Goal: Task Accomplishment & Management: Use online tool/utility

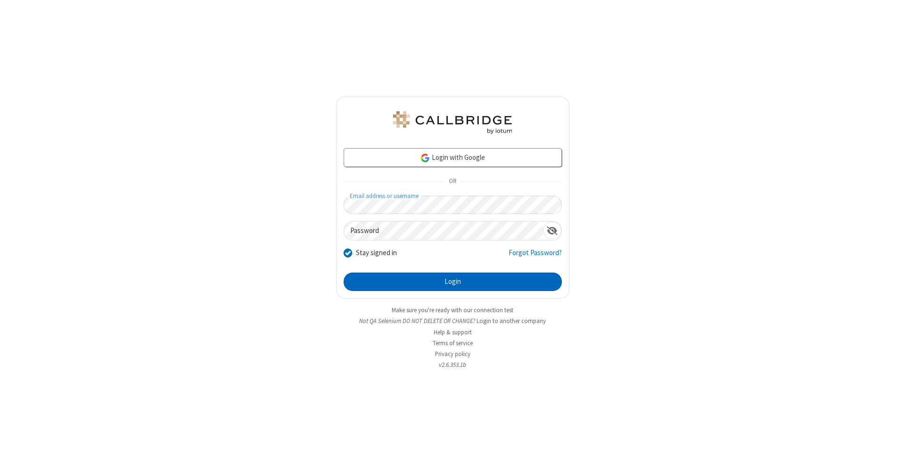
click at [452, 282] on button "Login" at bounding box center [453, 281] width 218 height 19
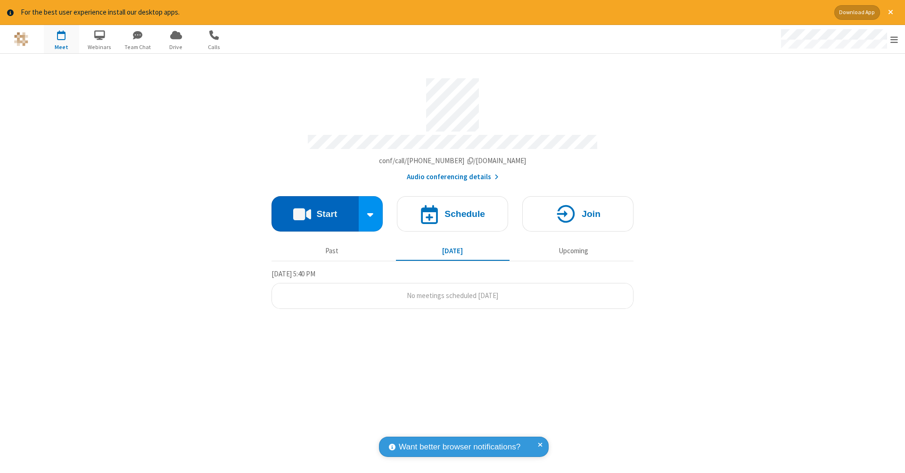
click at [315, 209] on button "Start" at bounding box center [314, 213] width 87 height 35
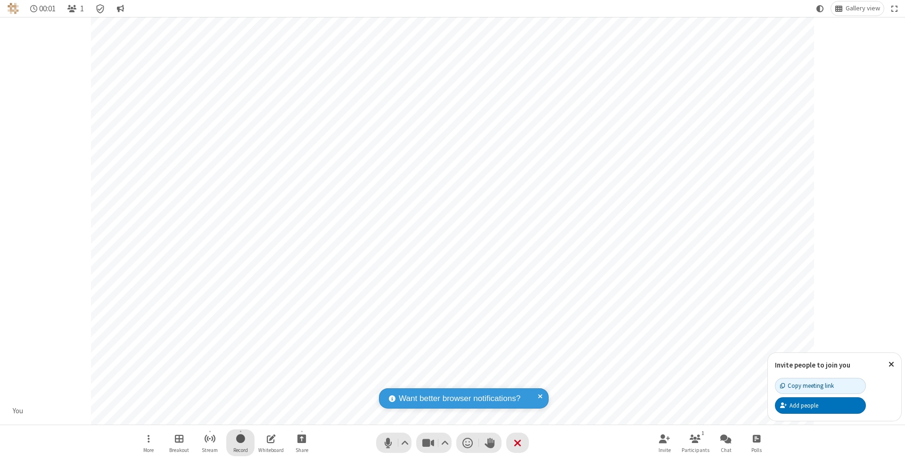
click at [240, 442] on span "Start recording" at bounding box center [240, 438] width 9 height 12
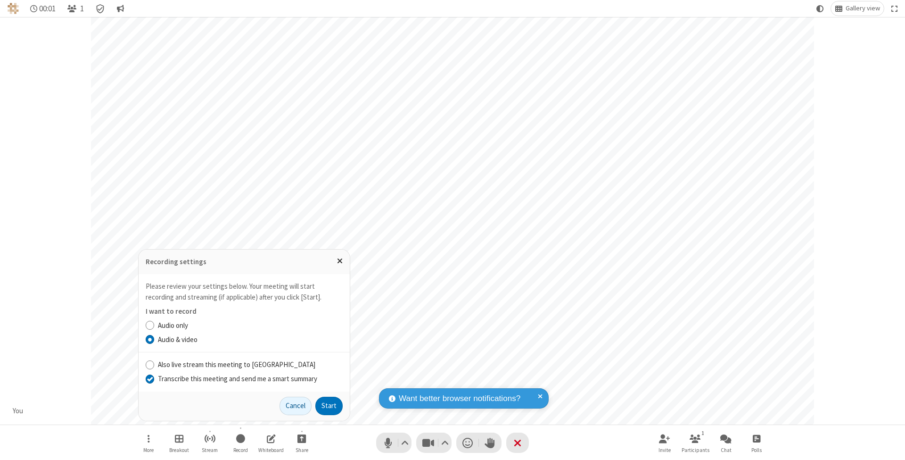
click at [149, 378] on input "Transcribe this meeting and send me a smart summary" at bounding box center [150, 378] width 9 height 10
click at [329, 405] on button "Start" at bounding box center [328, 405] width 27 height 19
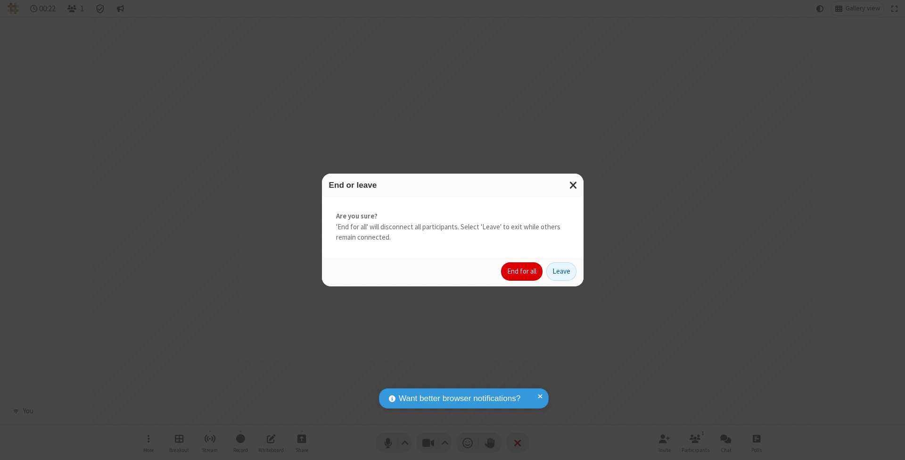
click at [522, 271] on button "End for all" at bounding box center [521, 271] width 41 height 19
